Goal: Navigation & Orientation: Find specific page/section

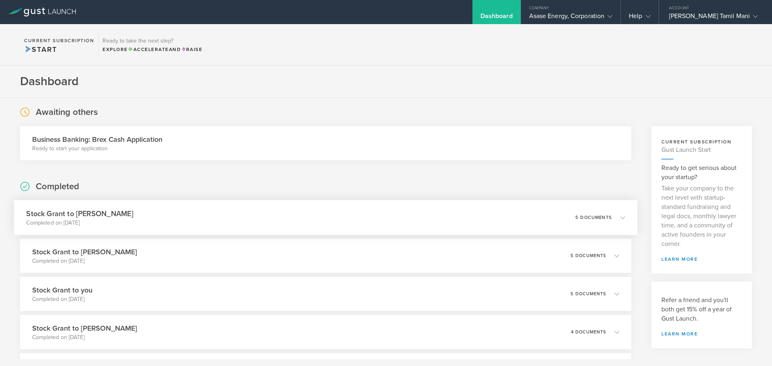
click at [373, 221] on div "Stock Grant to [PERSON_NAME] Completed on [DATE] 5 documents" at bounding box center [326, 217] width 624 height 35
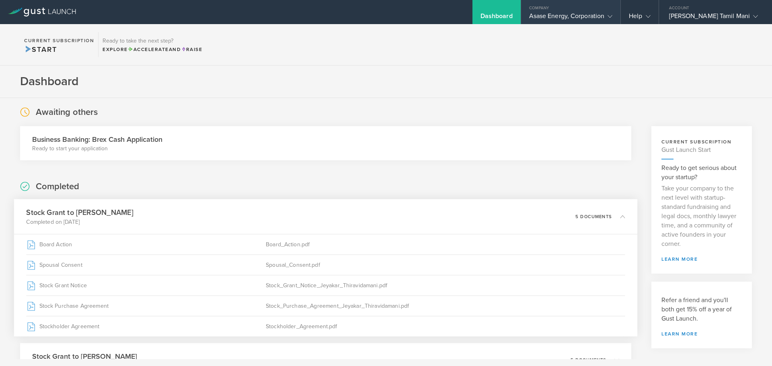
click at [578, 15] on div "Asase Energy, Corporation" at bounding box center [571, 18] width 84 height 12
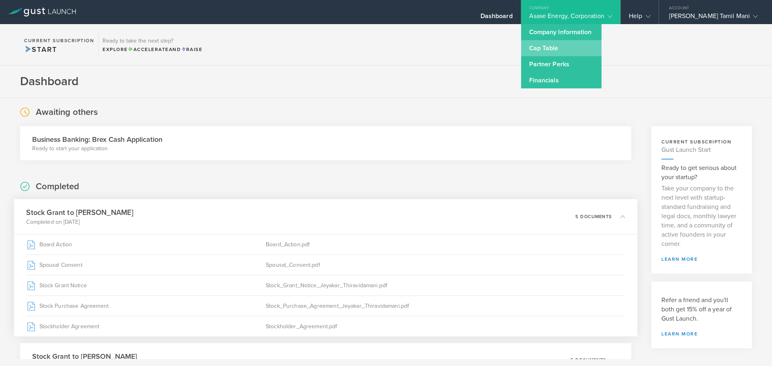
click at [562, 50] on link "Cap Table" at bounding box center [561, 48] width 80 height 16
